Goal: Task Accomplishment & Management: Use online tool/utility

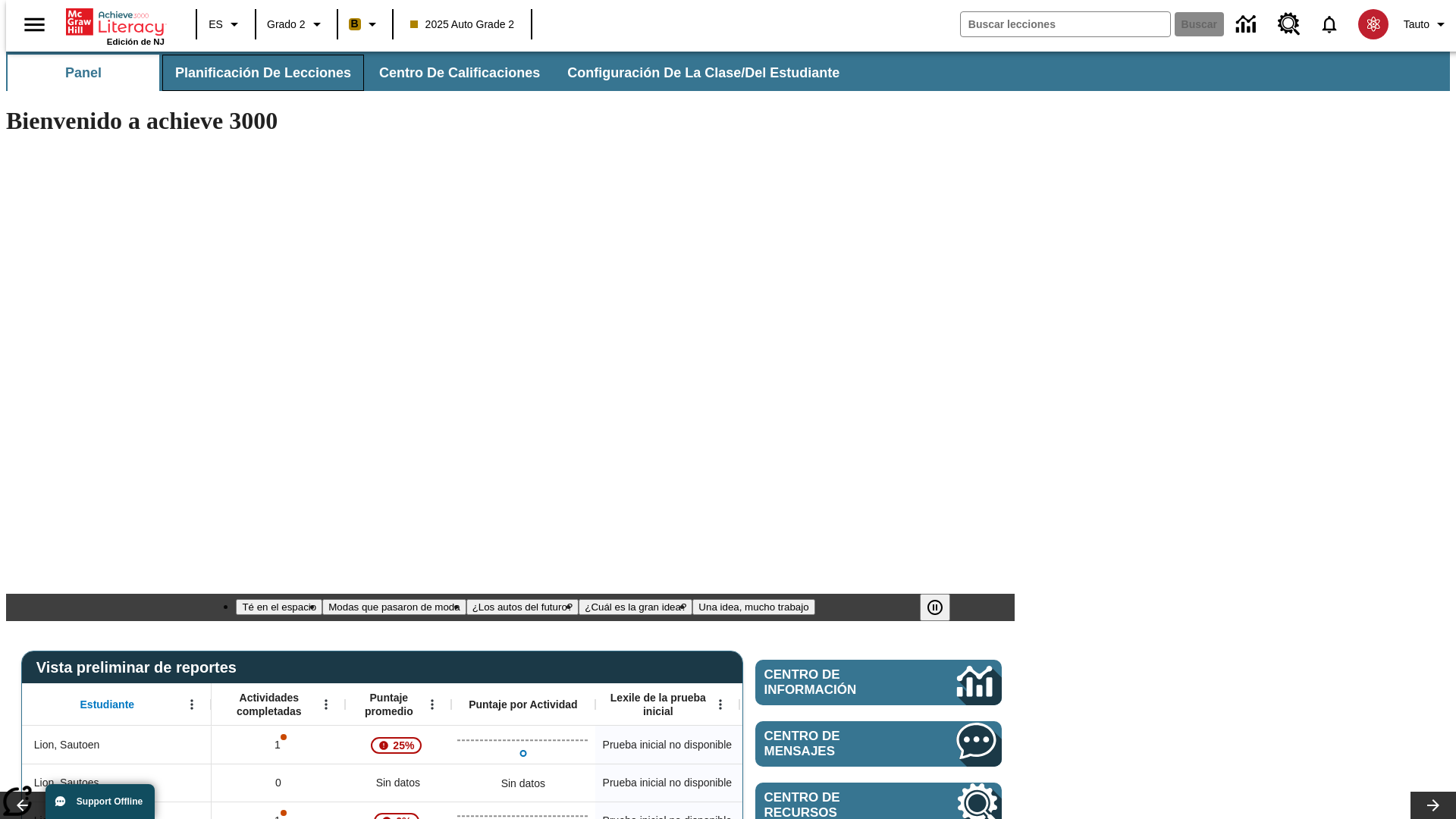
click at [254, 73] on span "Planificación de lecciones" at bounding box center [263, 73] width 176 height 17
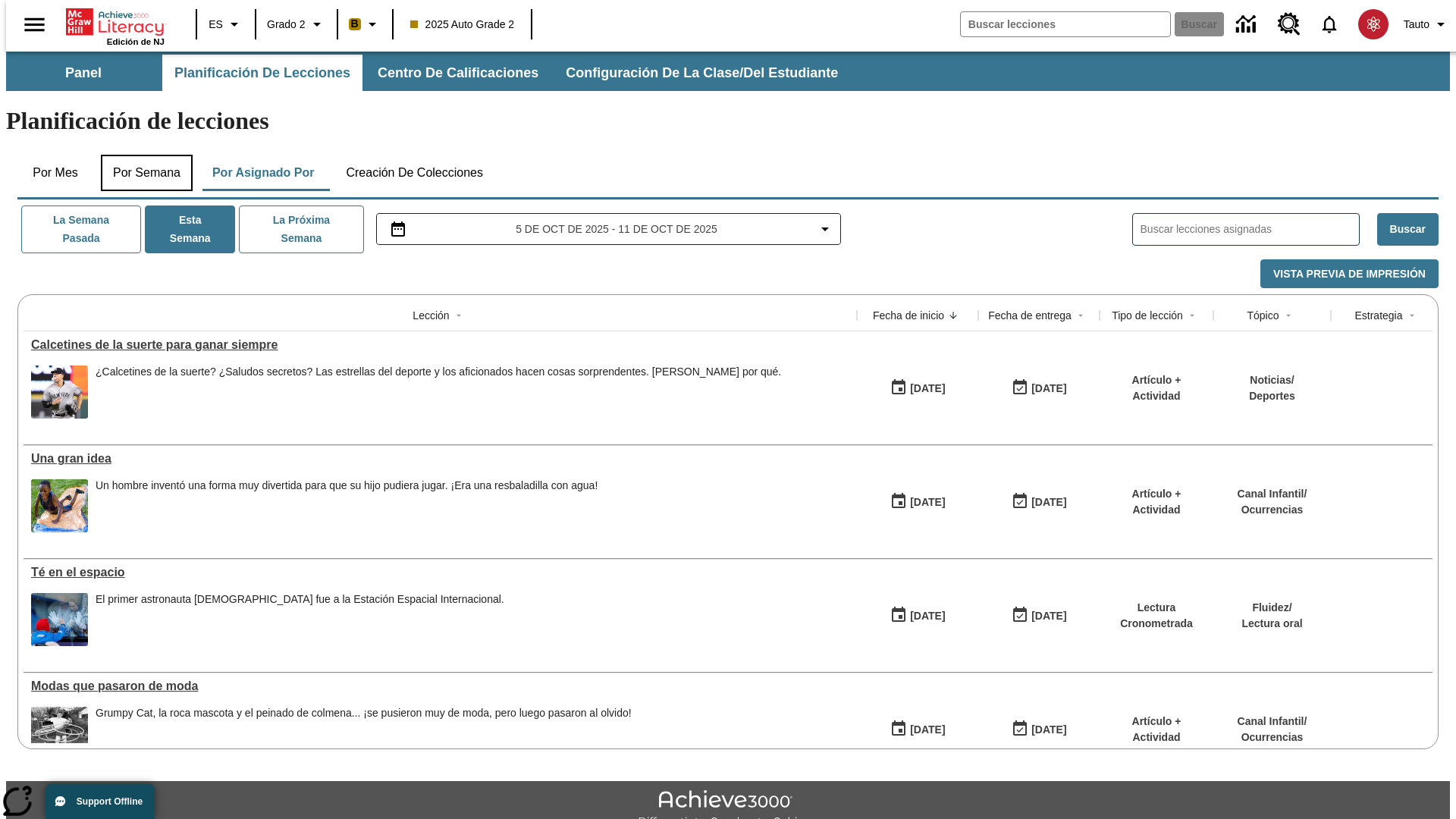
click at [142, 155] on button "Por semana" at bounding box center [146, 173] width 91 height 37
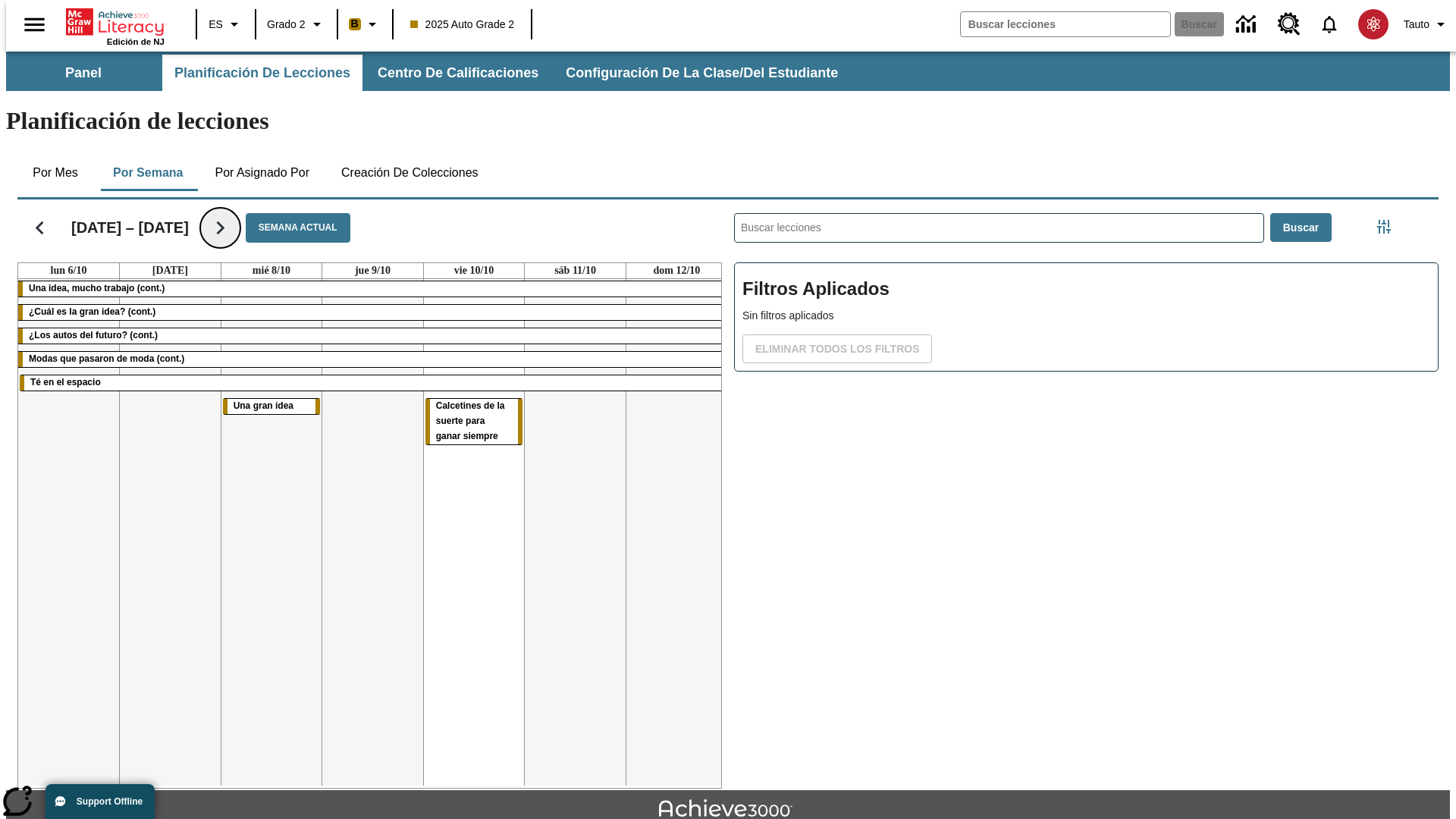
click at [207, 215] on icon "Seguir" at bounding box center [220, 227] width 27 height 27
click at [209, 215] on icon "Seguir" at bounding box center [220, 227] width 27 height 27
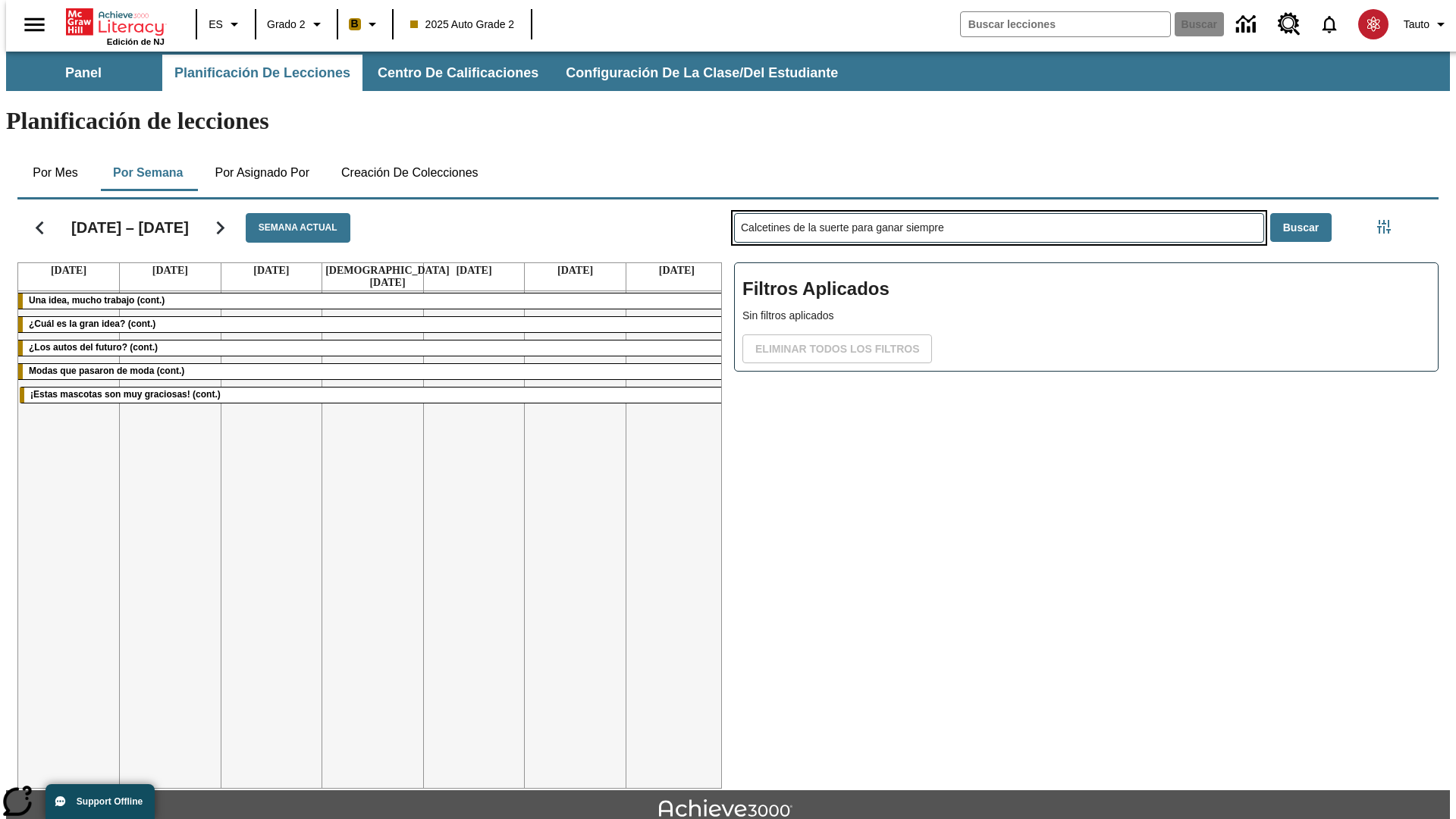
type input "Calcetines de la suerte para ganar siempre"
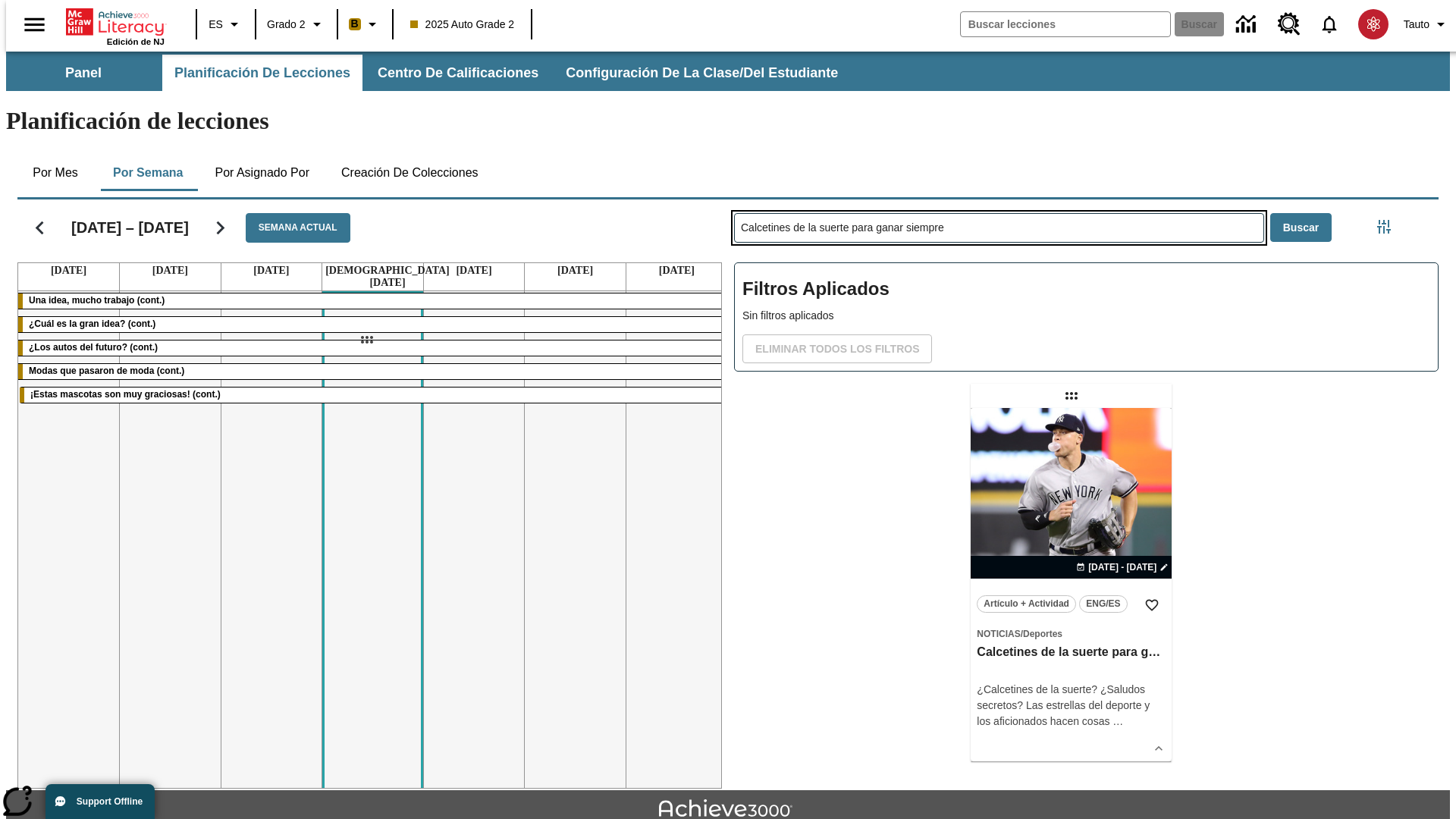
drag, startPoint x: 1073, startPoint y: 336, endPoint x: 366, endPoint y: 339, distance: 707.0
click at [366, 339] on div "[DATE] – [DATE] Semana actual [DATE] [DATE] [DATE] [DATE] [DATE] [DATE] [DATE] …" at bounding box center [722, 491] width 1433 height 595
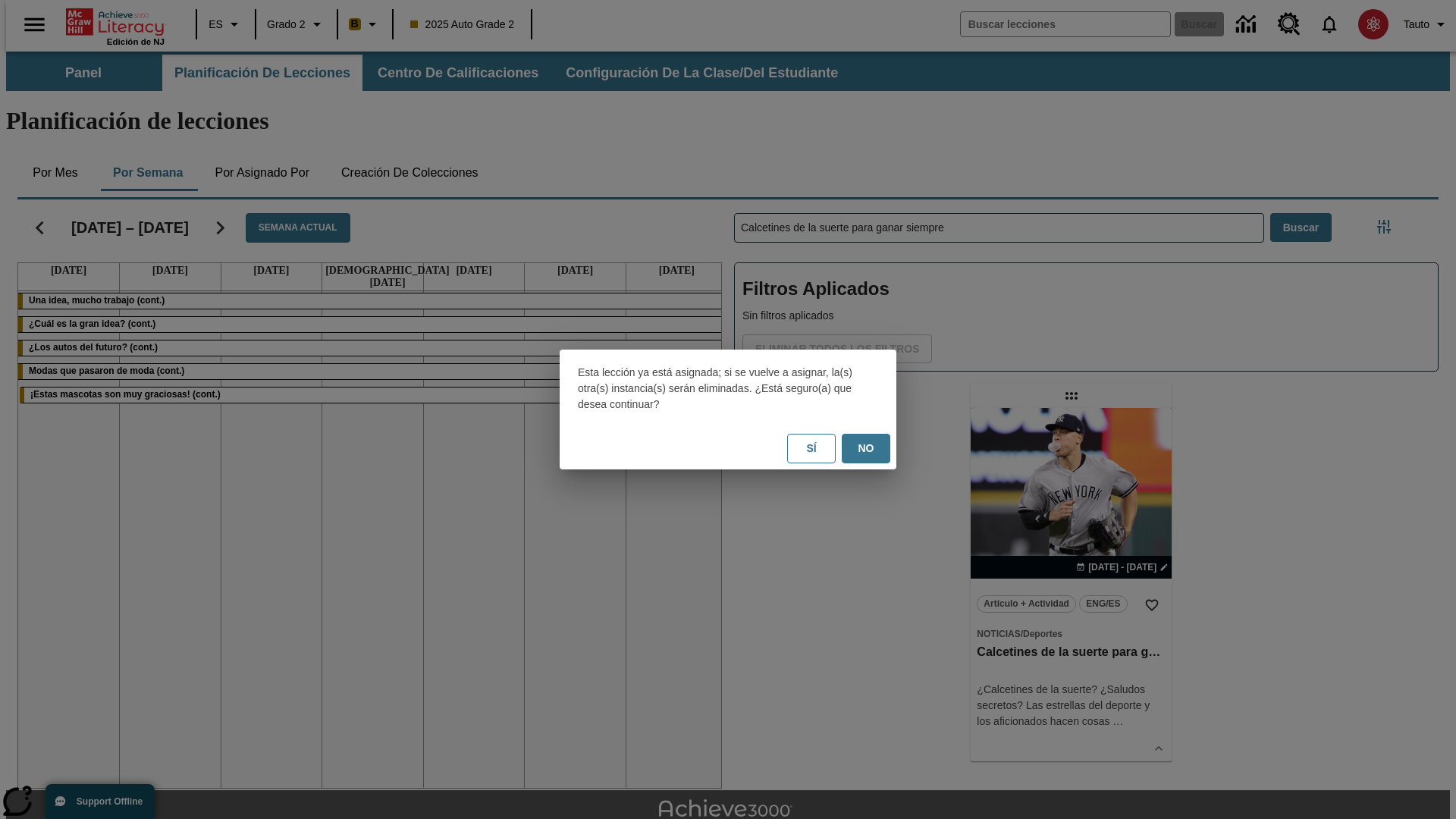
click at [866, 448] on button "No" at bounding box center [865, 448] width 49 height 30
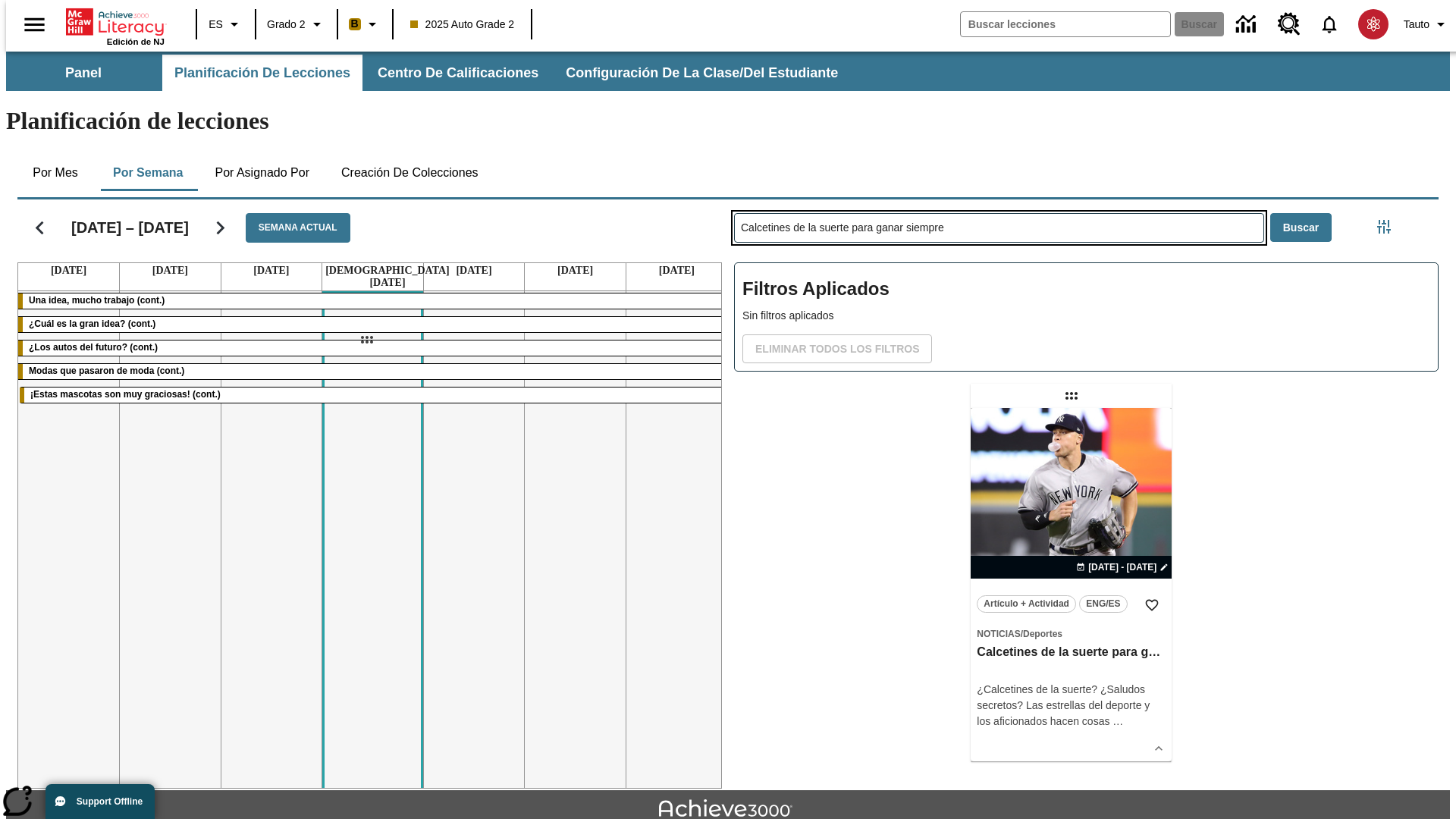
drag, startPoint x: 1073, startPoint y: 336, endPoint x: 366, endPoint y: 339, distance: 707.0
click at [366, 339] on div "[DATE] – [DATE] Semana actual [DATE] [DATE] [DATE] [DATE] [DATE] [DATE] [DATE] …" at bounding box center [722, 491] width 1433 height 595
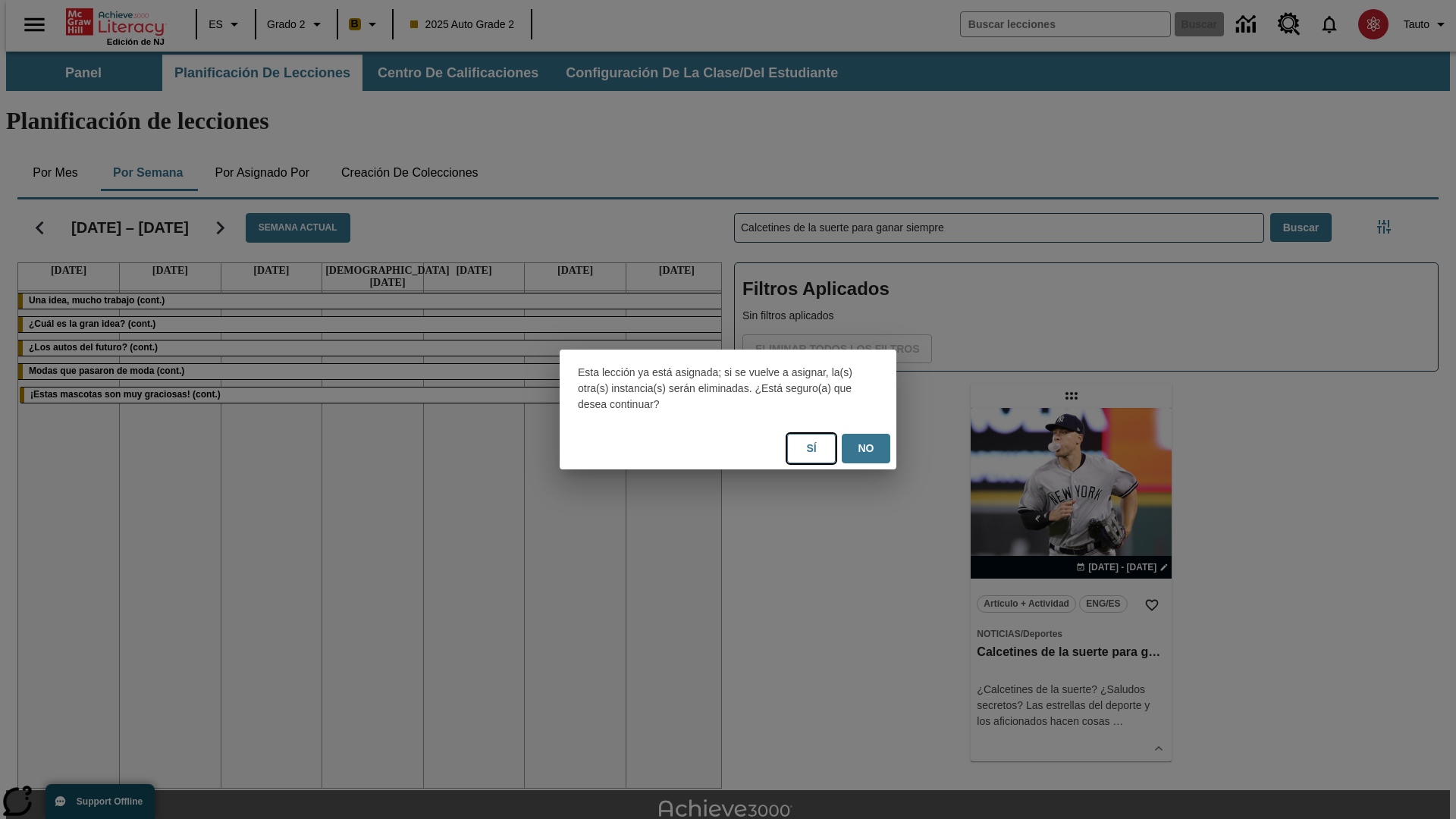
click at [811, 448] on button "Sí" at bounding box center [811, 448] width 49 height 30
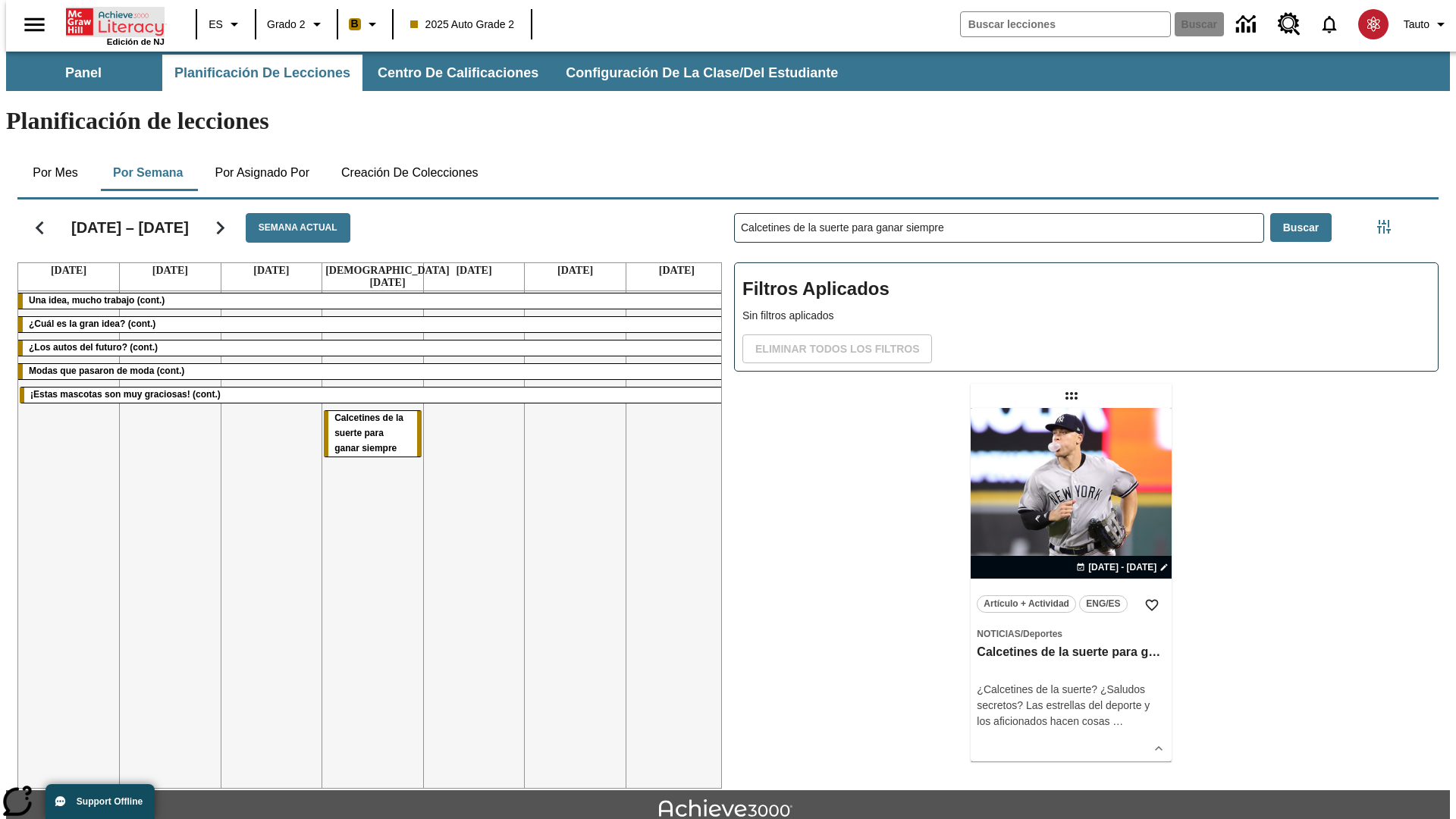
click at [109, 21] on icon "Portada" at bounding box center [116, 21] width 101 height 30
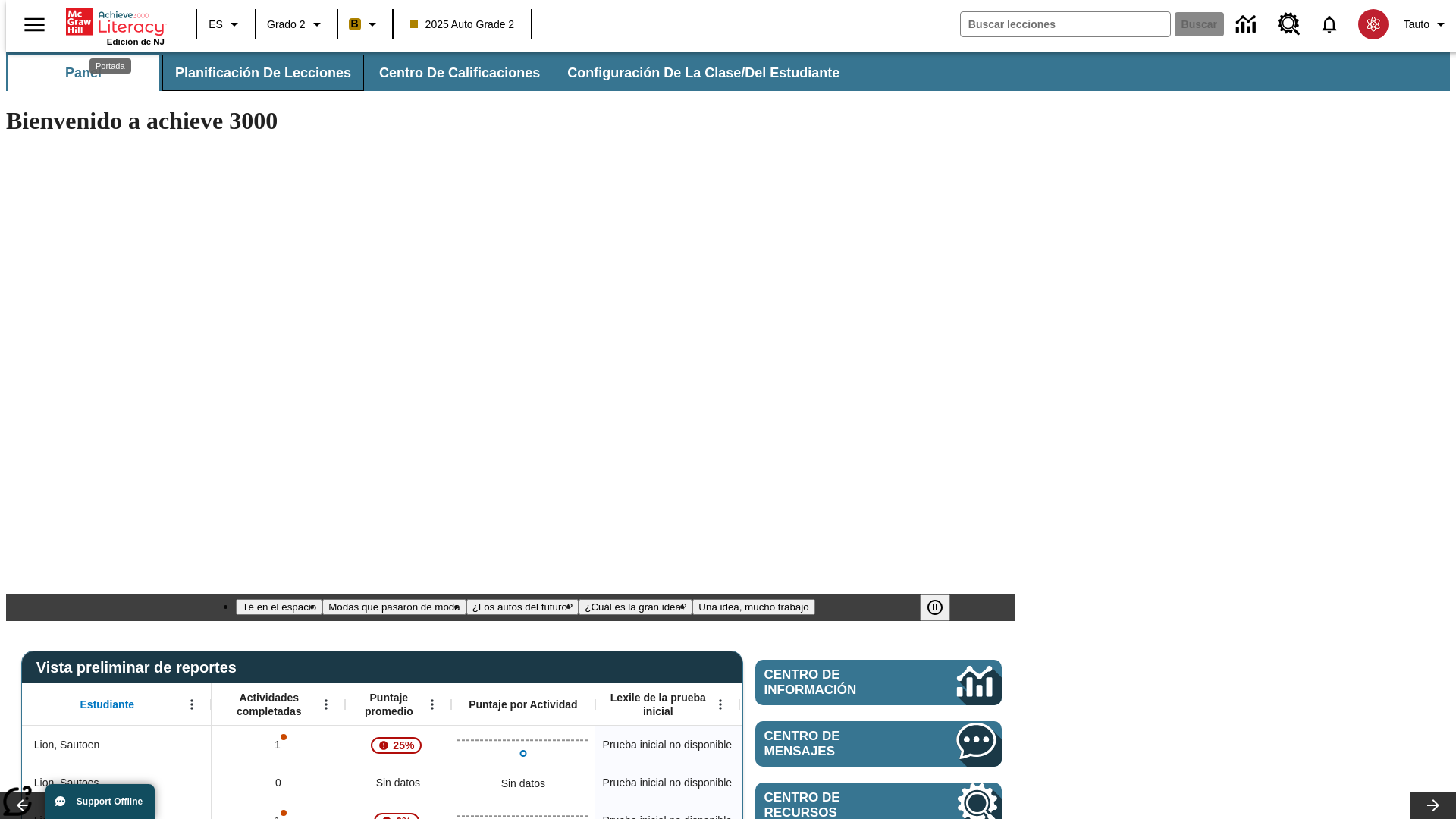
click at [254, 73] on span "Planificación de lecciones" at bounding box center [263, 73] width 176 height 17
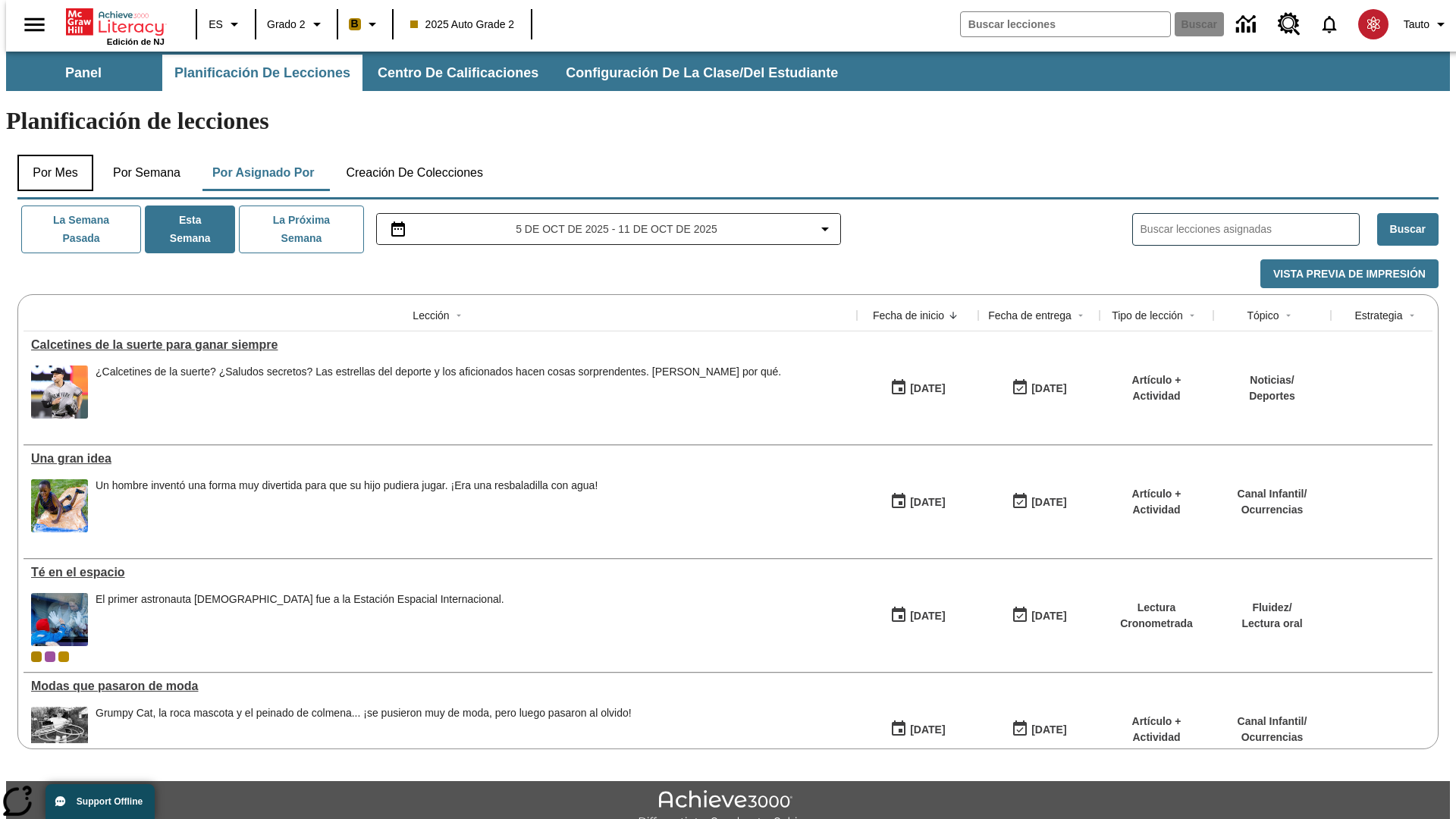
click at [50, 155] on button "Por mes" at bounding box center [55, 173] width 76 height 37
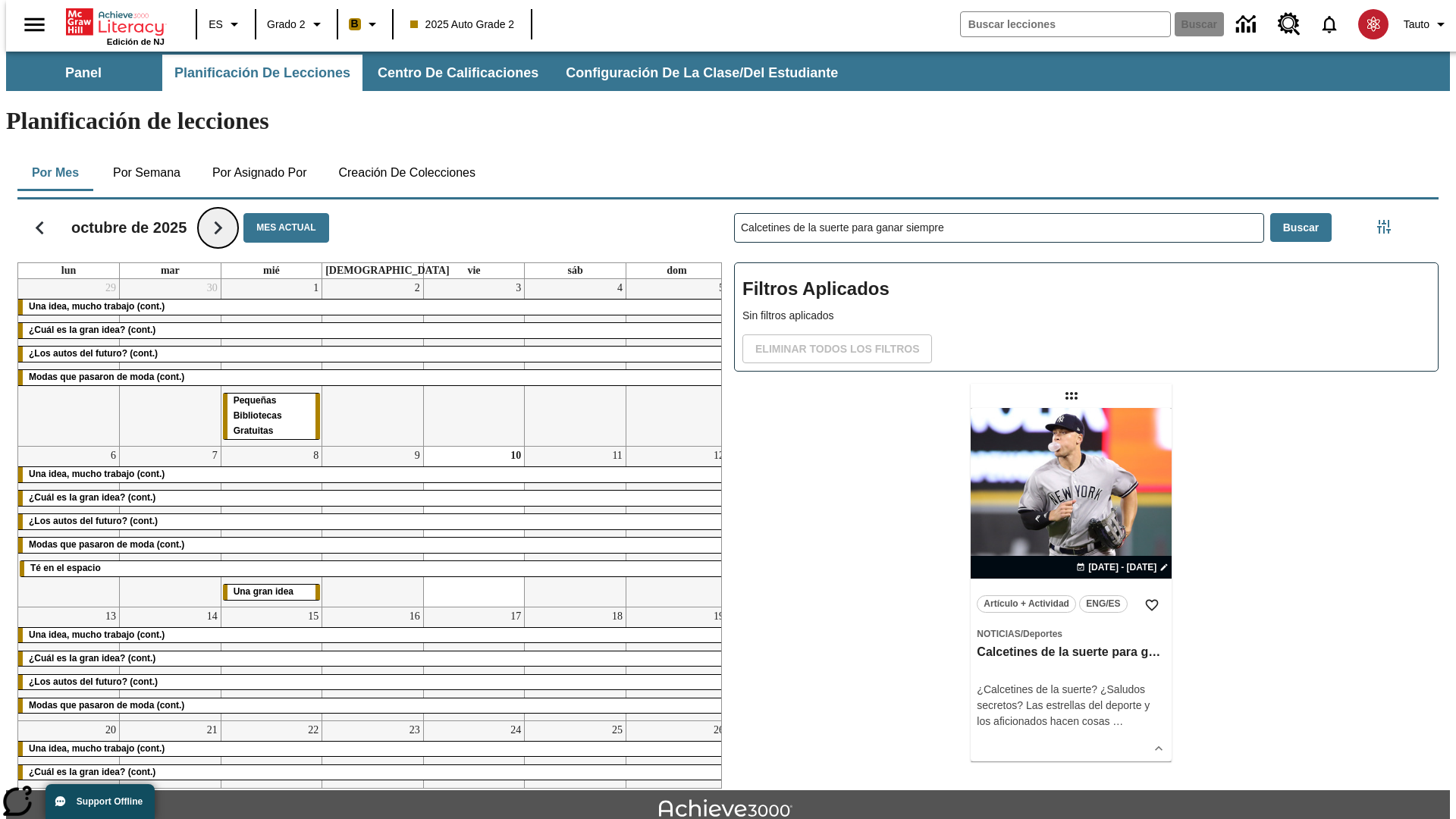
click at [215, 215] on icon "Seguir" at bounding box center [217, 227] width 27 height 27
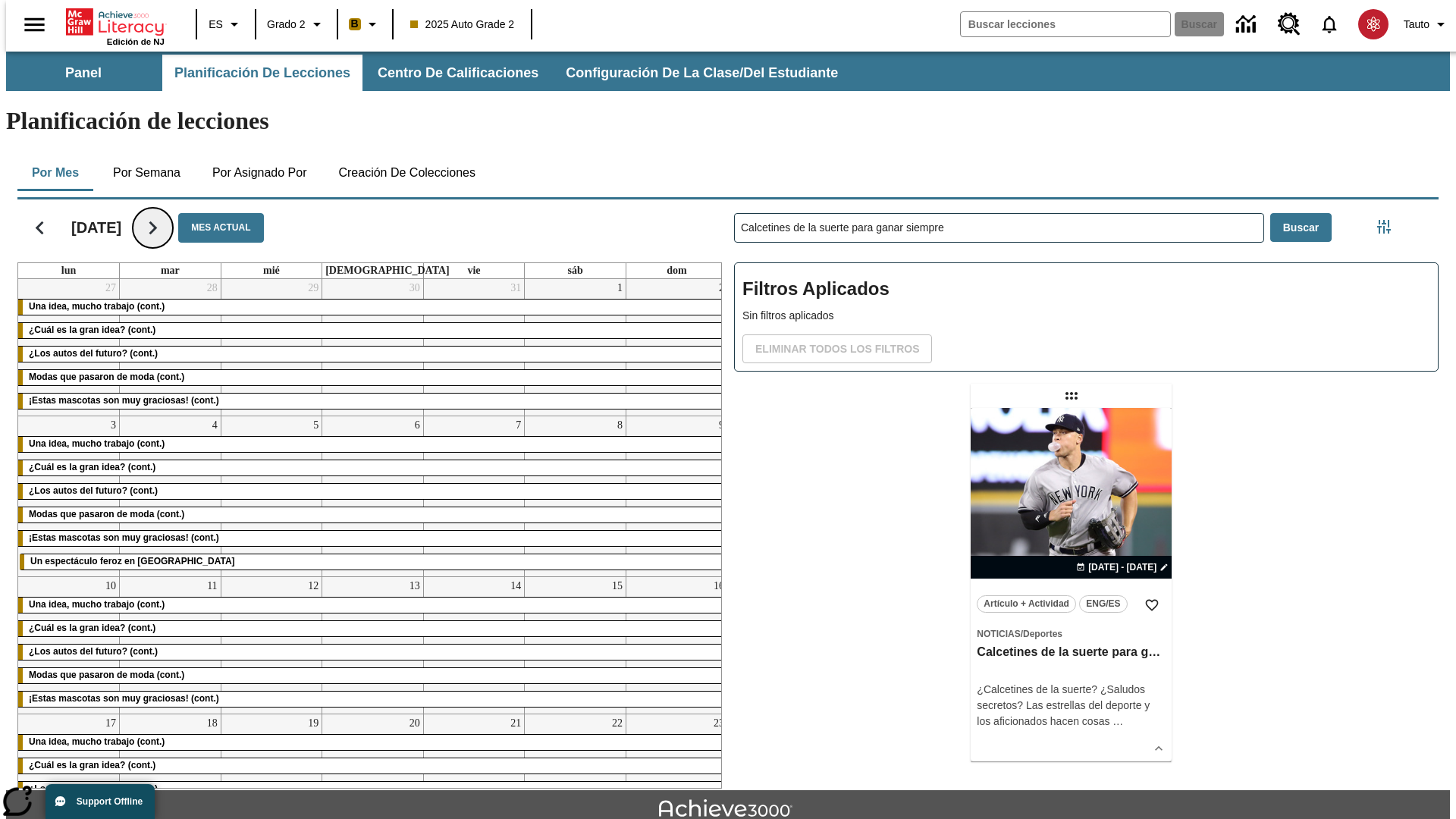
click at [166, 215] on icon "Seguir" at bounding box center [152, 227] width 27 height 27
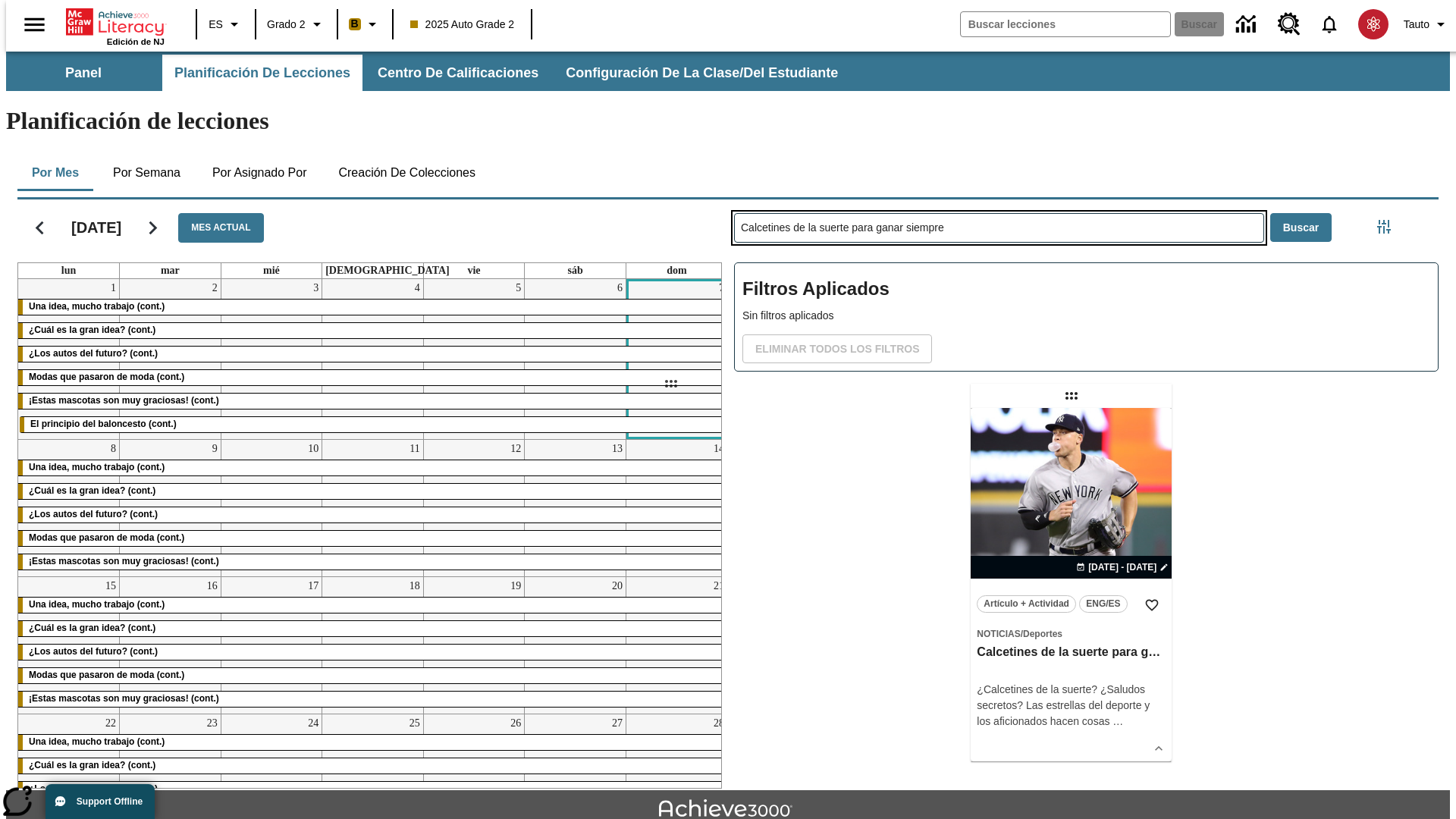
drag, startPoint x: 1073, startPoint y: 336, endPoint x: 670, endPoint y: 384, distance: 405.8
click at [670, 384] on div "[DATE] Mes actual lun mar mié jue vie sáb dom 1 Una idea, mucho trabajo (cont.)…" at bounding box center [722, 491] width 1433 height 595
